Goal: Task Accomplishment & Management: Complete application form

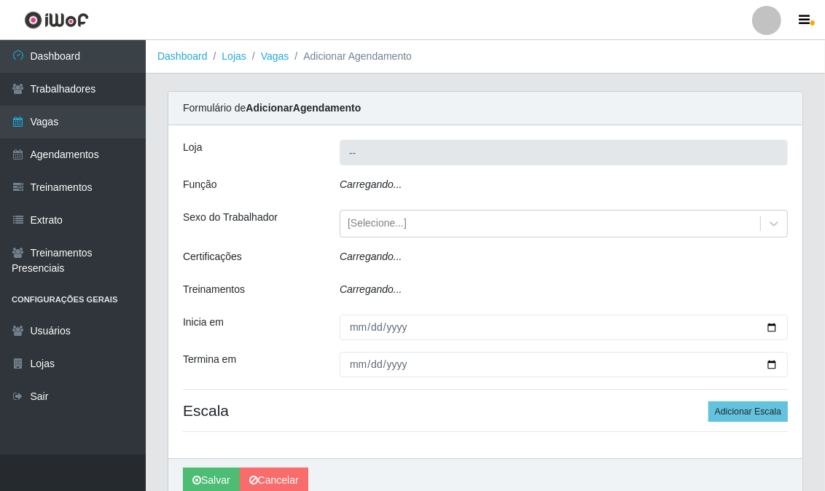
type input "Super Show - [PERSON_NAME]"
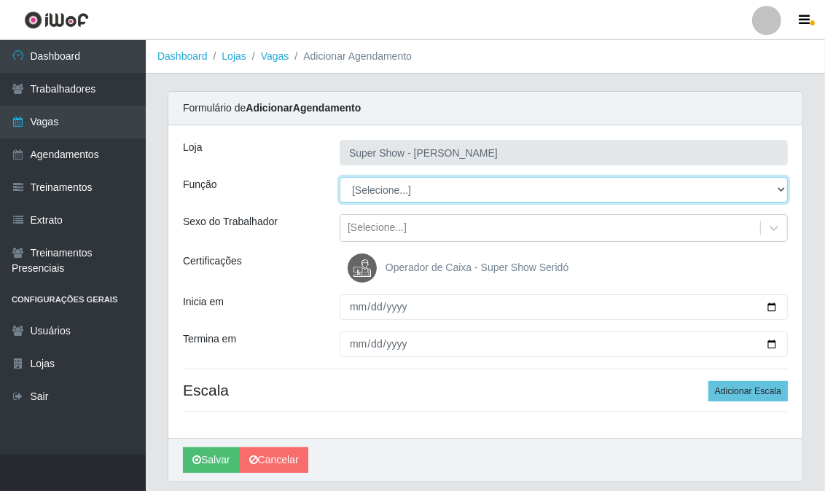
click at [370, 186] on select "[Selecione...] ASG Auxiliar de Estacionamento Balconista Embalador Embalador + …" at bounding box center [564, 190] width 448 height 26
select select "16"
click at [340, 177] on select "[Selecione...] ASG Auxiliar de Estacionamento Balconista Embalador Embalador + …" at bounding box center [564, 190] width 448 height 26
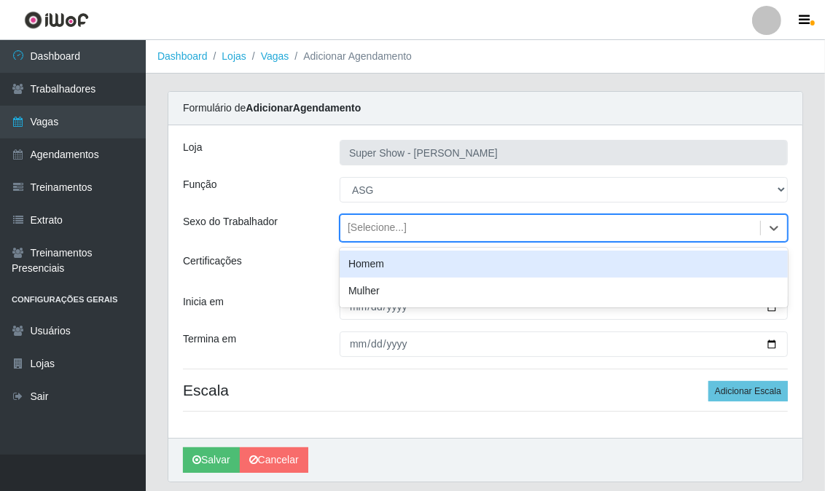
click at [364, 226] on div "[Selecione...]" at bounding box center [377, 228] width 59 height 15
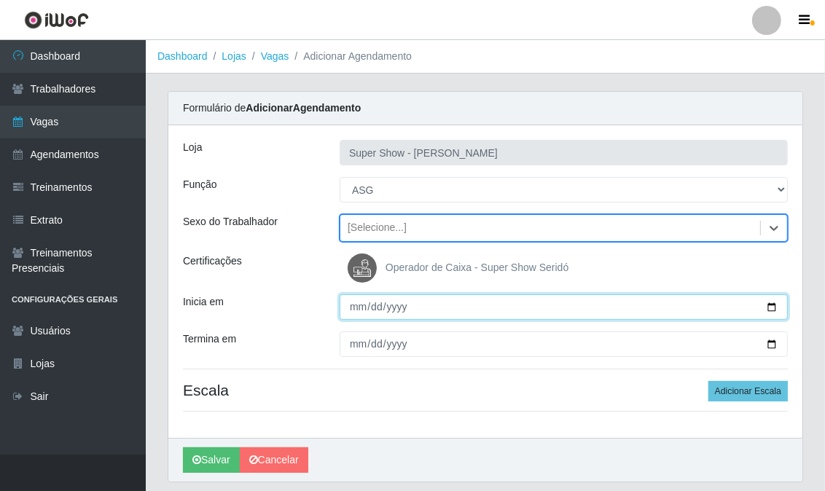
click at [355, 306] on input "Inicia em" at bounding box center [564, 307] width 448 height 26
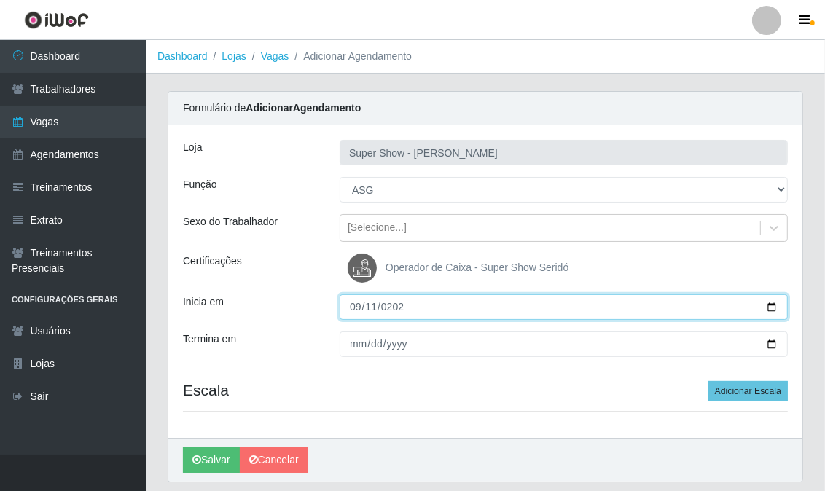
type input "[DATE]"
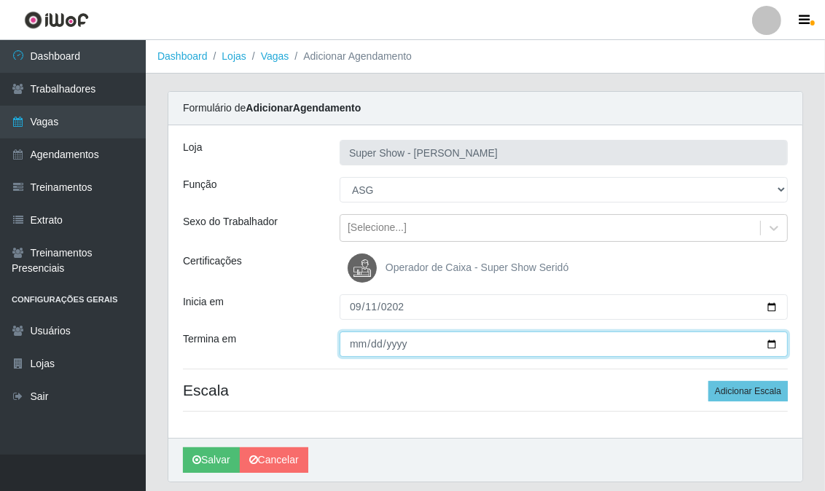
click at [353, 350] on input "Termina em" at bounding box center [564, 345] width 448 height 26
type input "[DATE]"
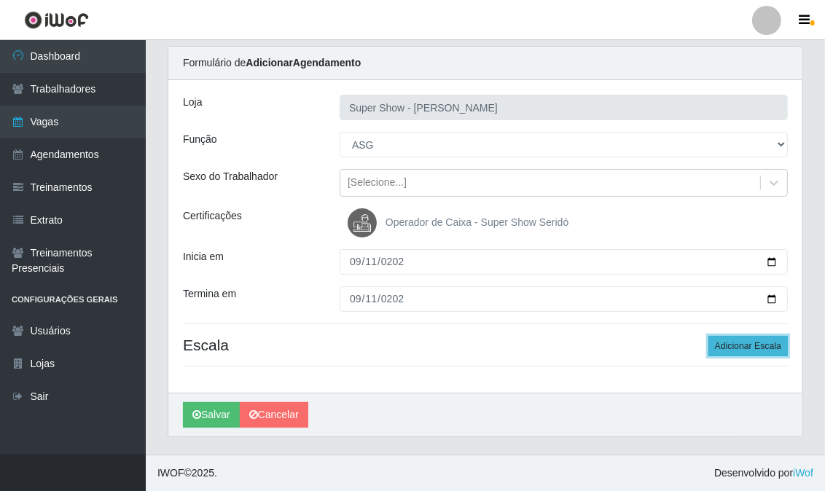
click at [751, 348] on button "Adicionar Escala" at bounding box center [747, 346] width 79 height 20
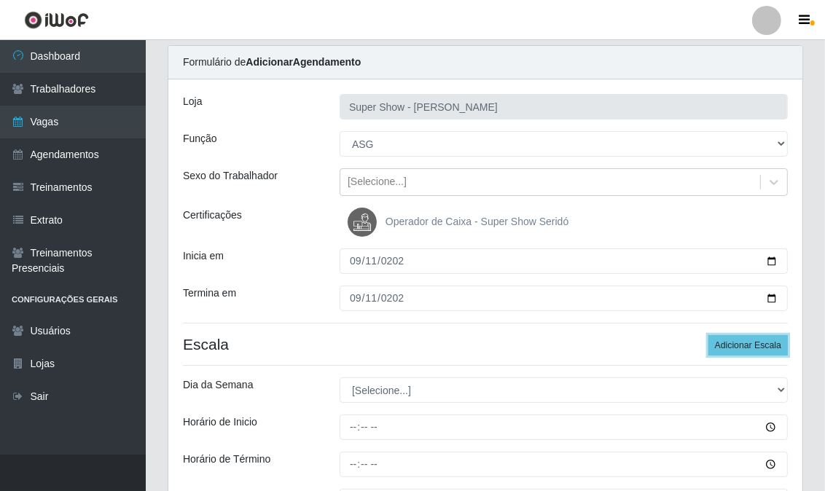
scroll to position [127, 0]
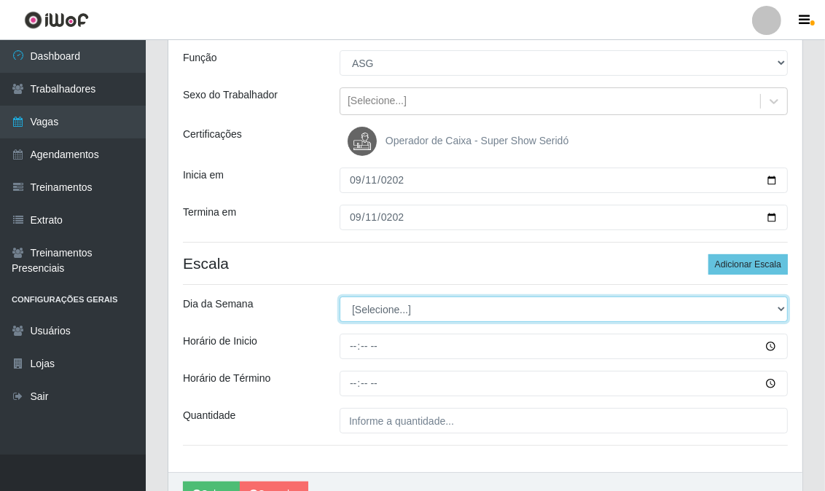
click at [389, 310] on select "[Selecione...] Segunda Terça Quarta Quinta Sexta Sábado Domingo" at bounding box center [564, 310] width 448 height 26
select select "4"
click at [340, 297] on select "[Selecione...] Segunda Terça Quarta Quinta Sexta Sábado Domingo" at bounding box center [564, 310] width 448 height 26
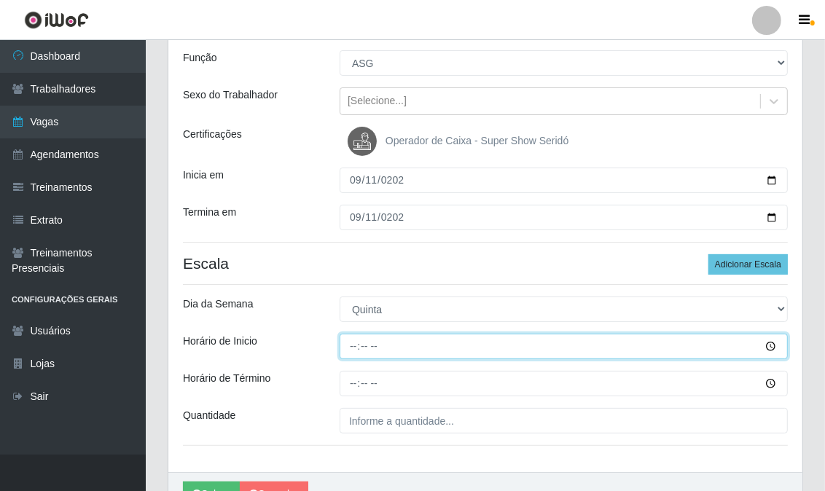
click at [353, 347] on input "Horário de Inicio" at bounding box center [564, 347] width 448 height 26
type input "10:00"
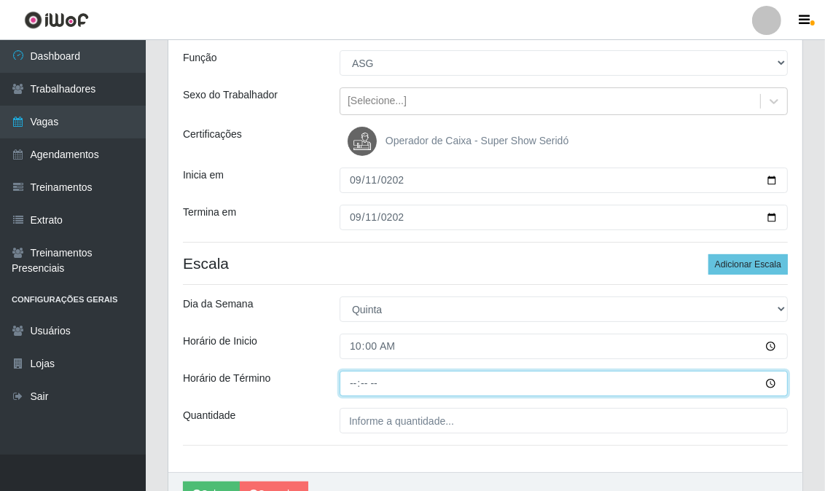
click at [356, 383] on input "Horário de Término" at bounding box center [564, 384] width 448 height 26
type input "16:00"
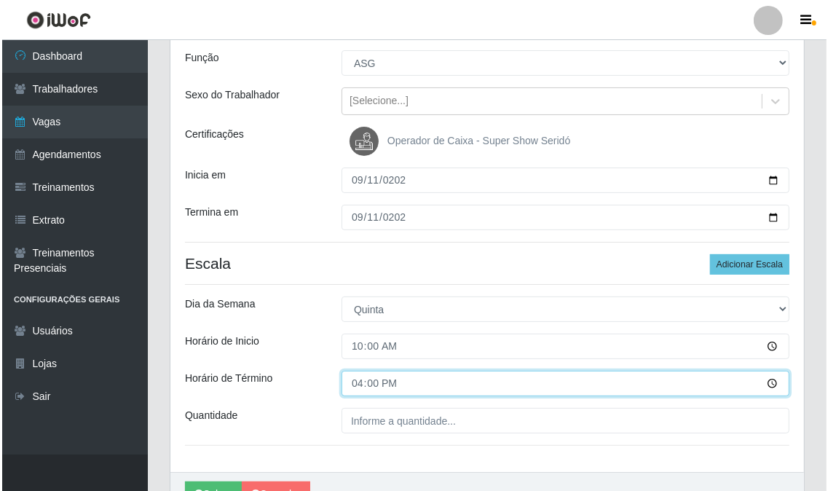
scroll to position [206, 0]
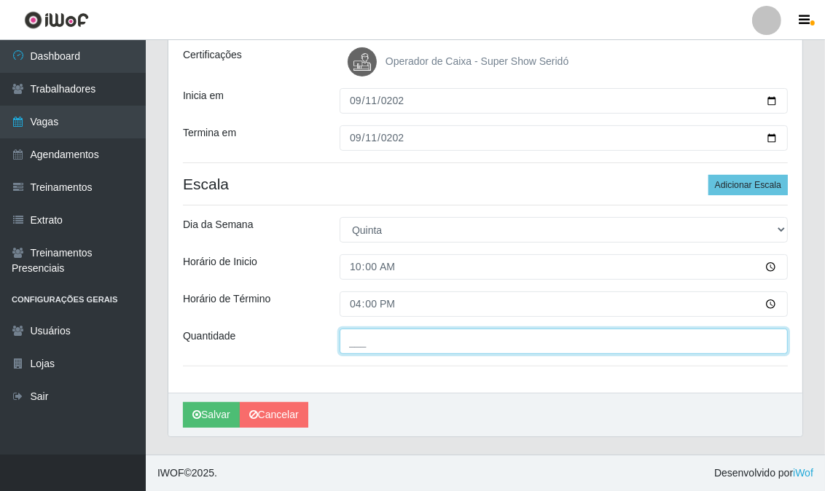
click at [366, 346] on input "___" at bounding box center [564, 342] width 448 height 26
type input "1__"
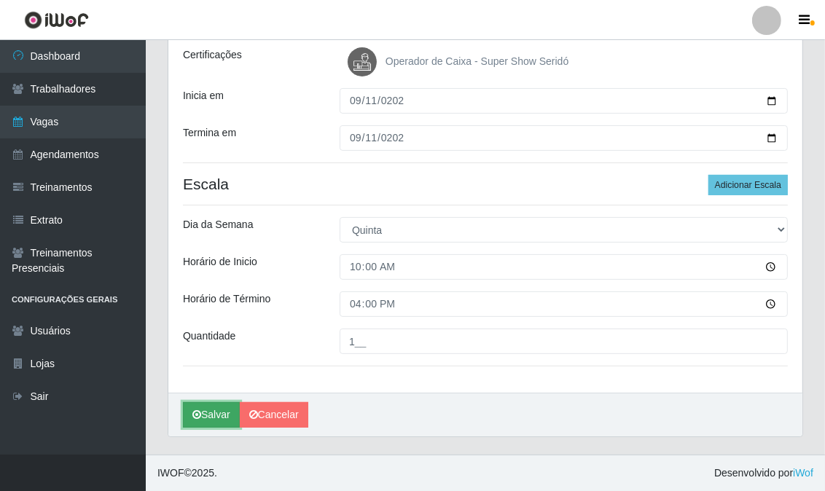
click at [224, 417] on button "Salvar" at bounding box center [211, 415] width 57 height 26
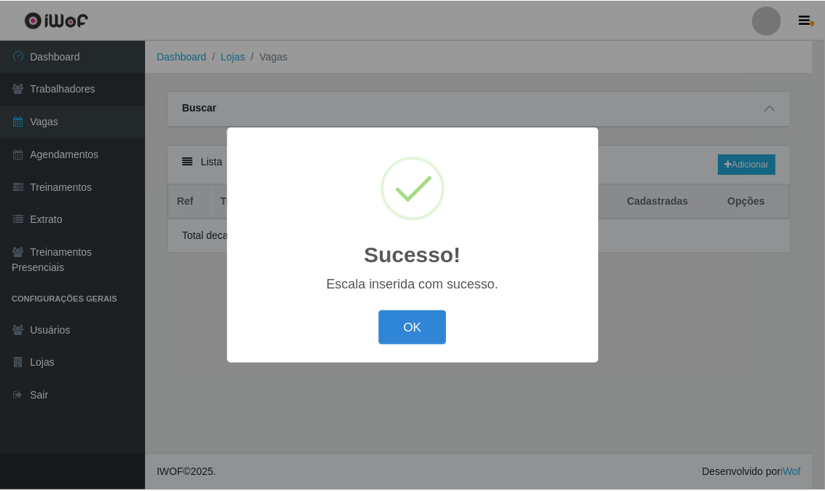
scroll to position [0, 0]
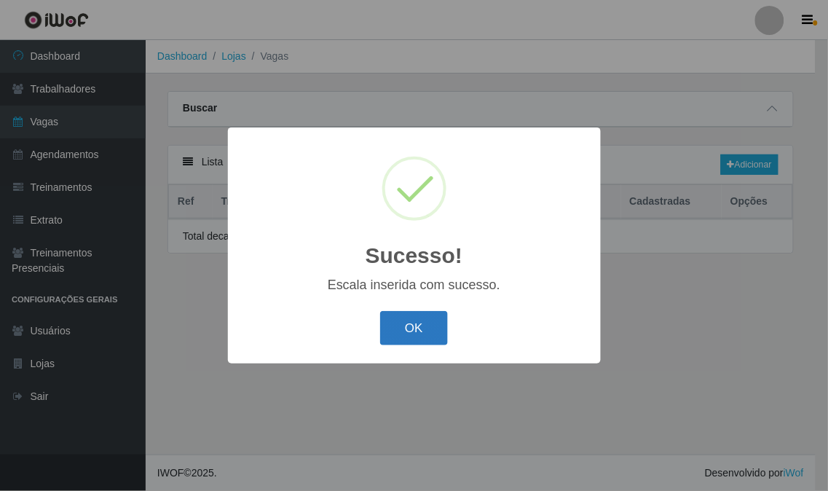
click at [403, 325] on button "OK" at bounding box center [414, 328] width 68 height 34
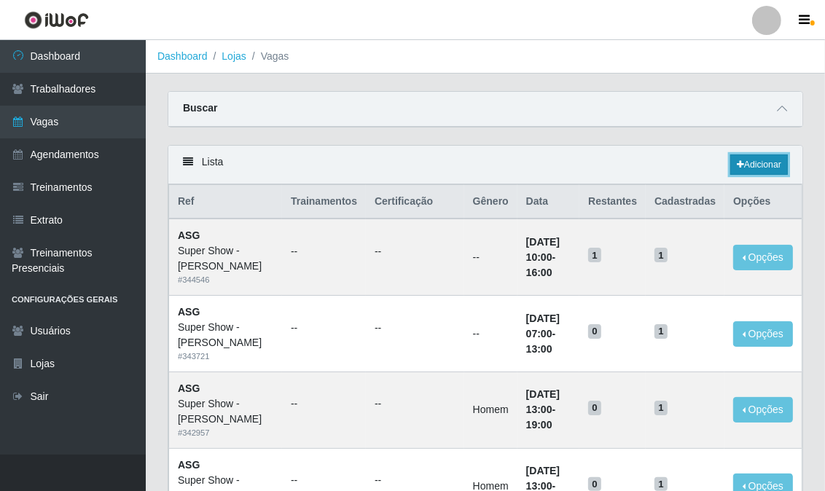
click at [758, 169] on link "Adicionar" at bounding box center [759, 164] width 58 height 20
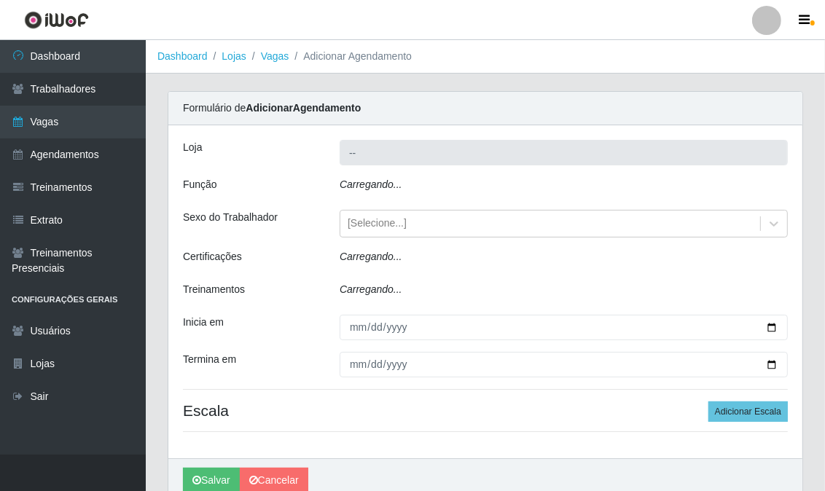
click at [758, 169] on div "Loja -- Função Carregando... Sexo do Trabalhador [Selecione...] Certificações C…" at bounding box center [485, 291] width 634 height 333
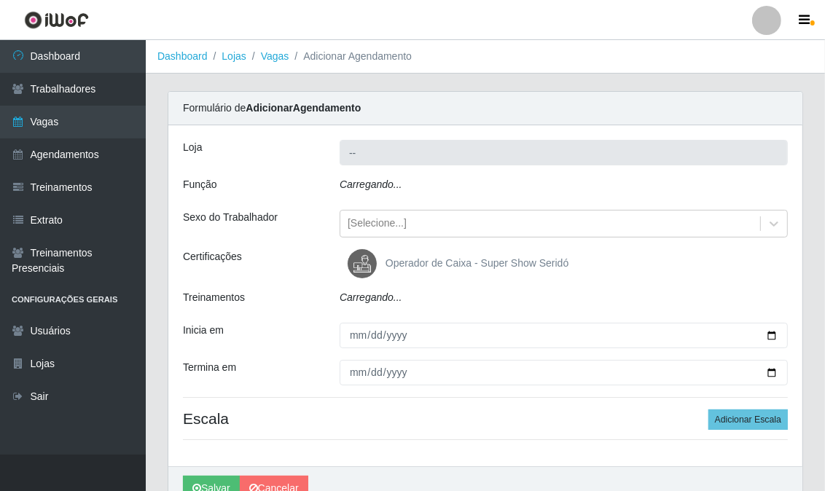
type input "Super Show - [PERSON_NAME]"
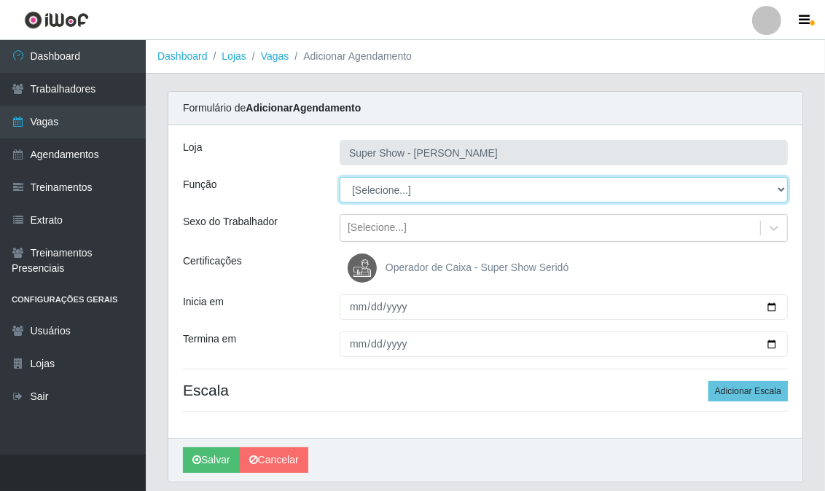
click at [383, 181] on select "[Selecione...] ASG Auxiliar de Estacionamento Balconista Embalador Embalador + …" at bounding box center [564, 190] width 448 height 26
click at [383, 190] on select "[Selecione...] ASG Auxiliar de Estacionamento Balconista Embalador Embalador + …" at bounding box center [564, 190] width 448 height 26
click at [373, 189] on select "[Selecione...] ASG Auxiliar de Estacionamento Balconista Embalador Embalador + …" at bounding box center [564, 190] width 448 height 26
select select "16"
click at [340, 177] on select "[Selecione...] ASG Auxiliar de Estacionamento Balconista Embalador Embalador + …" at bounding box center [564, 190] width 448 height 26
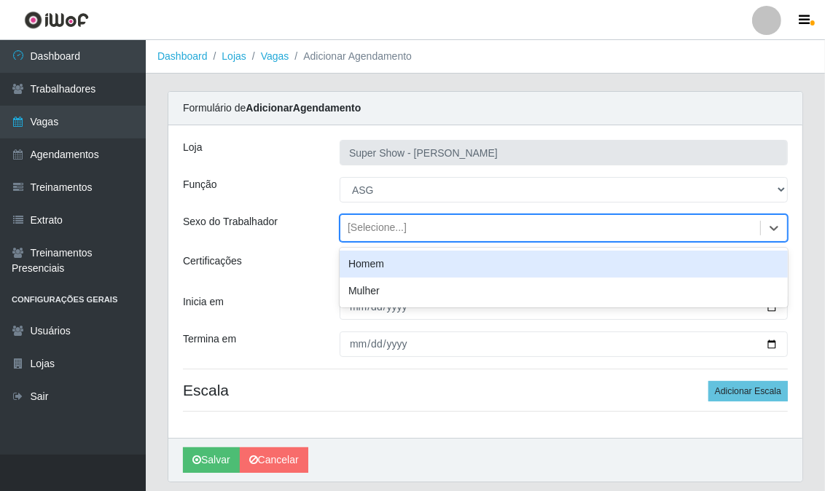
click at [366, 227] on div "[Selecione...]" at bounding box center [377, 228] width 59 height 15
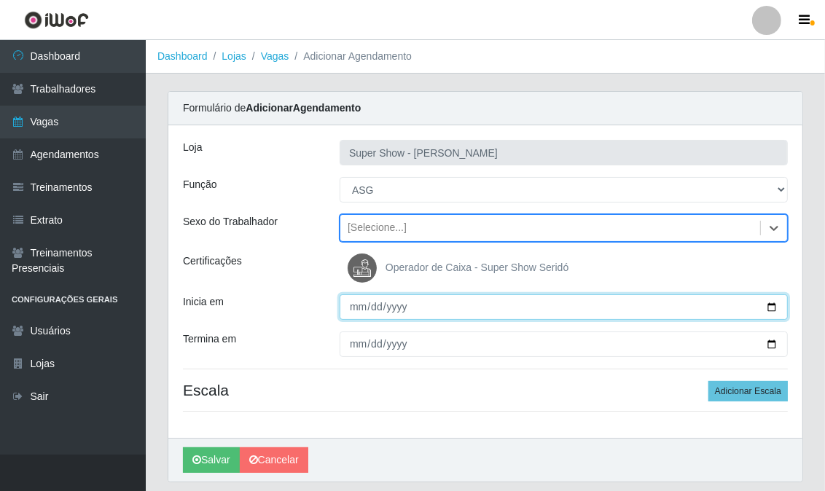
click at [358, 312] on input "Inicia em" at bounding box center [564, 307] width 448 height 26
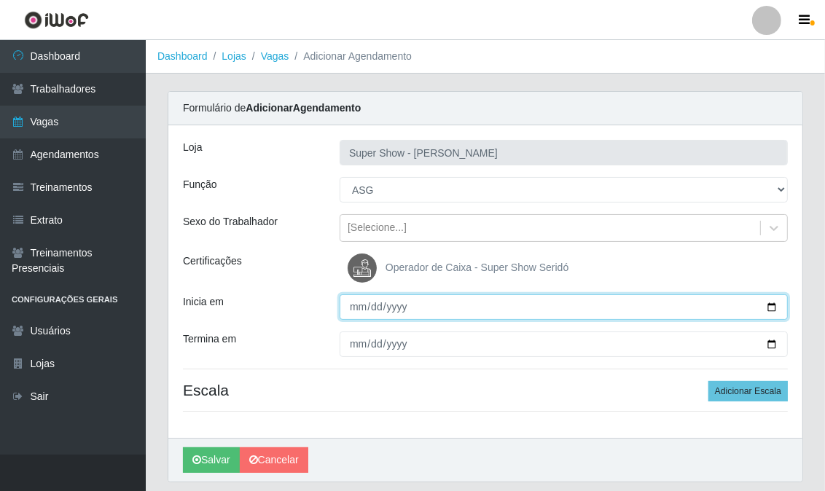
click at [358, 312] on input "Inicia em" at bounding box center [564, 307] width 448 height 26
type input "[DATE]"
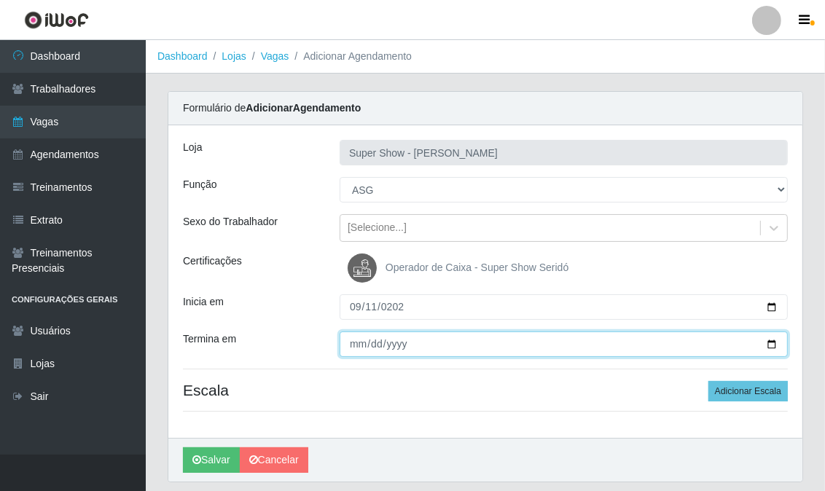
click at [351, 346] on input "Termina em" at bounding box center [564, 345] width 448 height 26
type input "[DATE]"
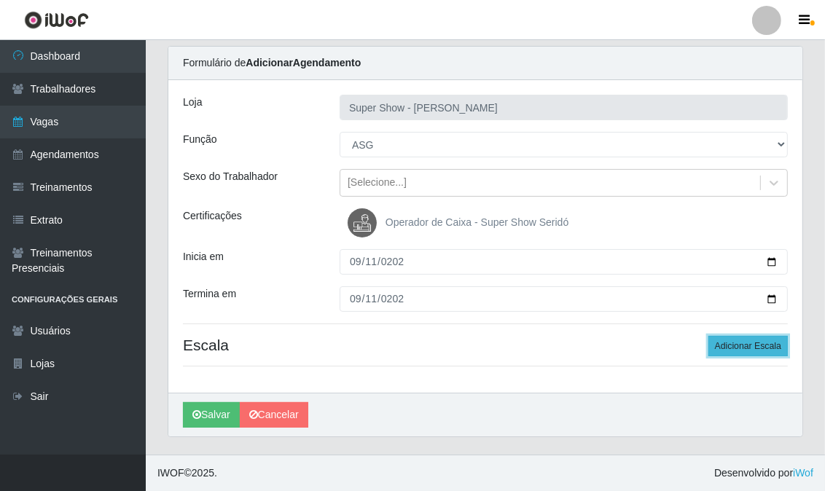
click at [763, 343] on button "Adicionar Escala" at bounding box center [747, 346] width 79 height 20
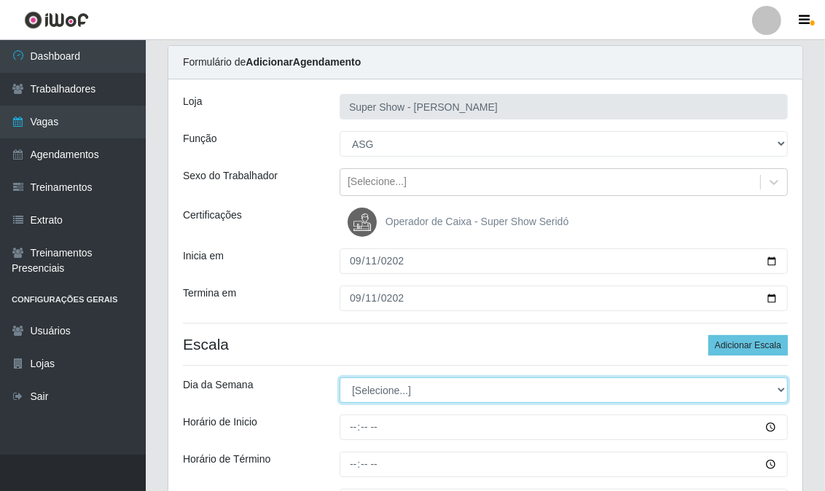
click at [369, 399] on select "[Selecione...] Segunda Terça Quarta Quinta Sexta Sábado Domingo" at bounding box center [564, 390] width 448 height 26
select select "4"
click at [340, 377] on select "[Selecione...] Segunda Terça Quarta Quinta Sexta Sábado Domingo" at bounding box center [564, 390] width 448 height 26
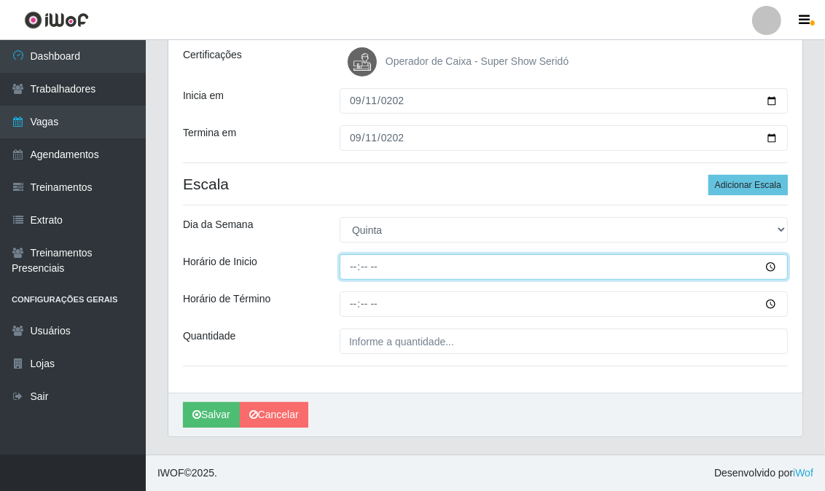
click at [356, 266] on input "Horário de Inicio" at bounding box center [564, 267] width 448 height 26
type input "13:00"
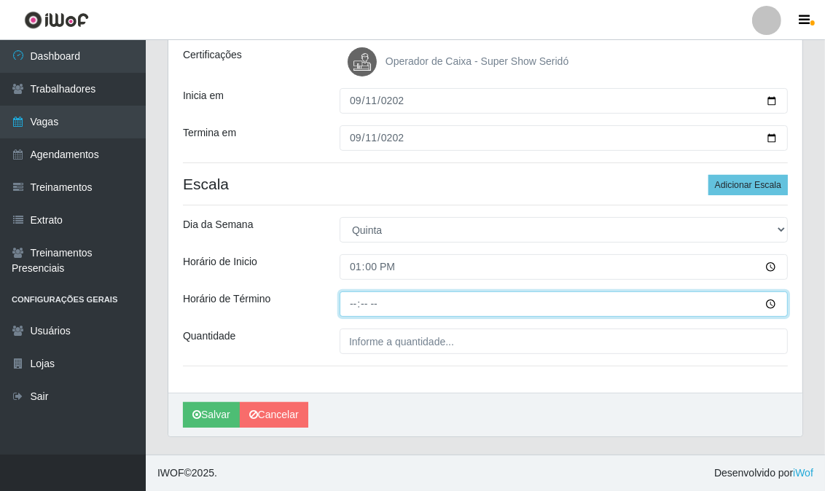
click at [354, 301] on input "Horário de Término" at bounding box center [564, 304] width 448 height 26
type input "19:00"
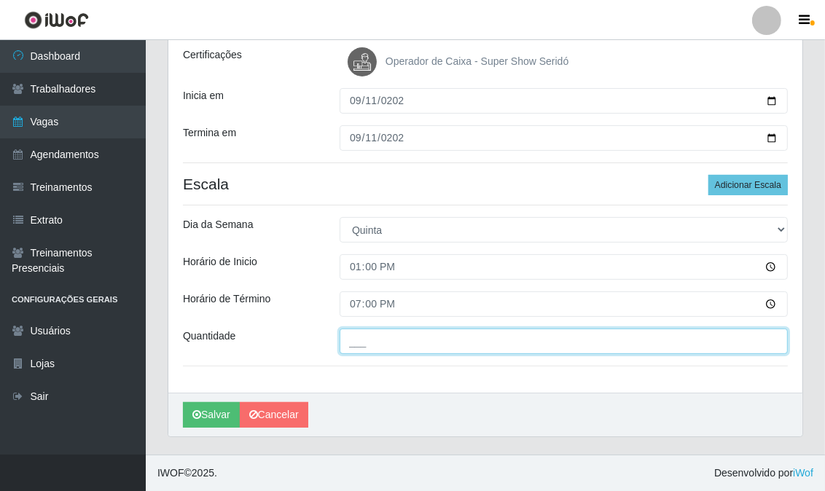
click at [375, 345] on input "___" at bounding box center [564, 342] width 448 height 26
type input "1__"
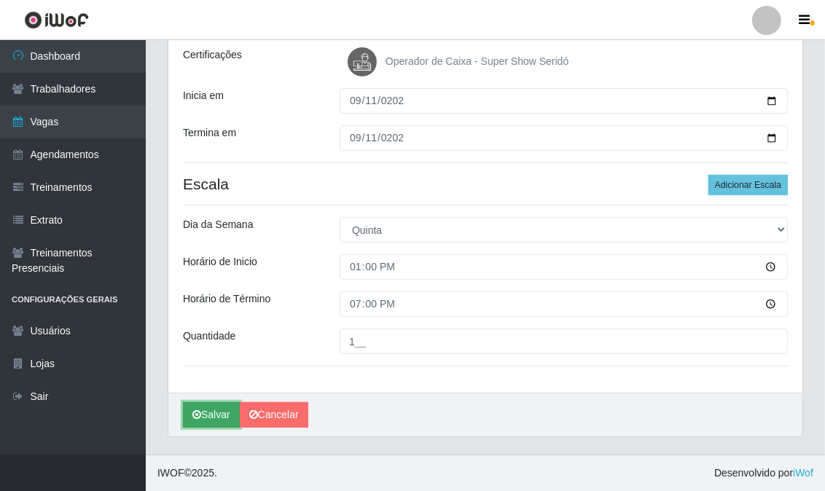
click at [217, 411] on button "Salvar" at bounding box center [211, 415] width 57 height 26
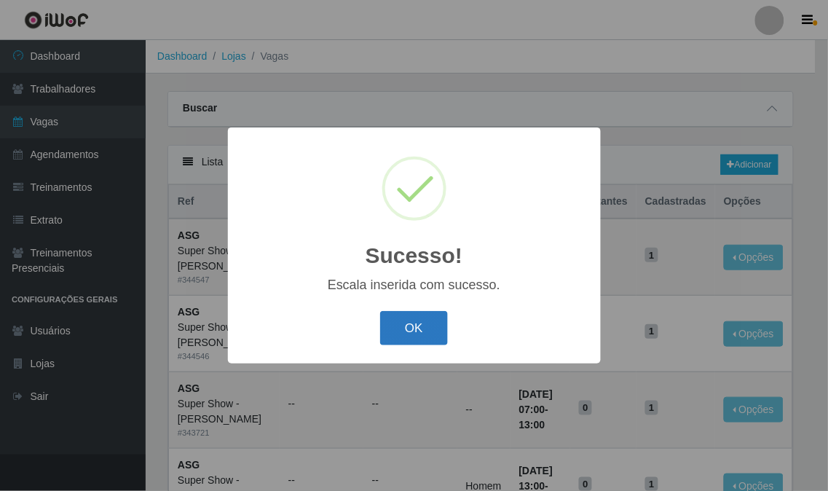
click at [404, 334] on button "OK" at bounding box center [414, 328] width 68 height 34
